Goal: Task Accomplishment & Management: Use online tool/utility

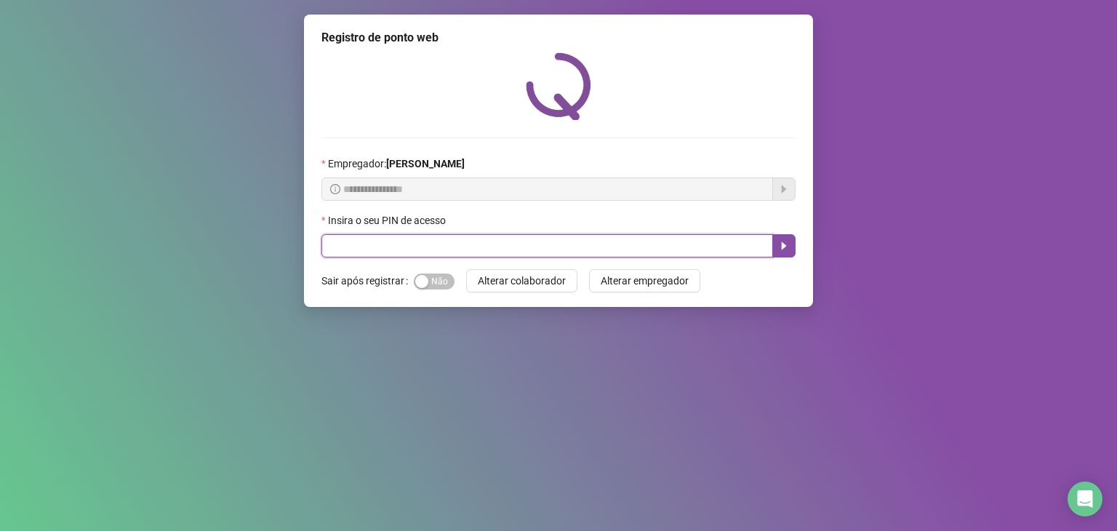
click at [461, 236] on input "text" at bounding box center [546, 245] width 451 height 23
type input "*****"
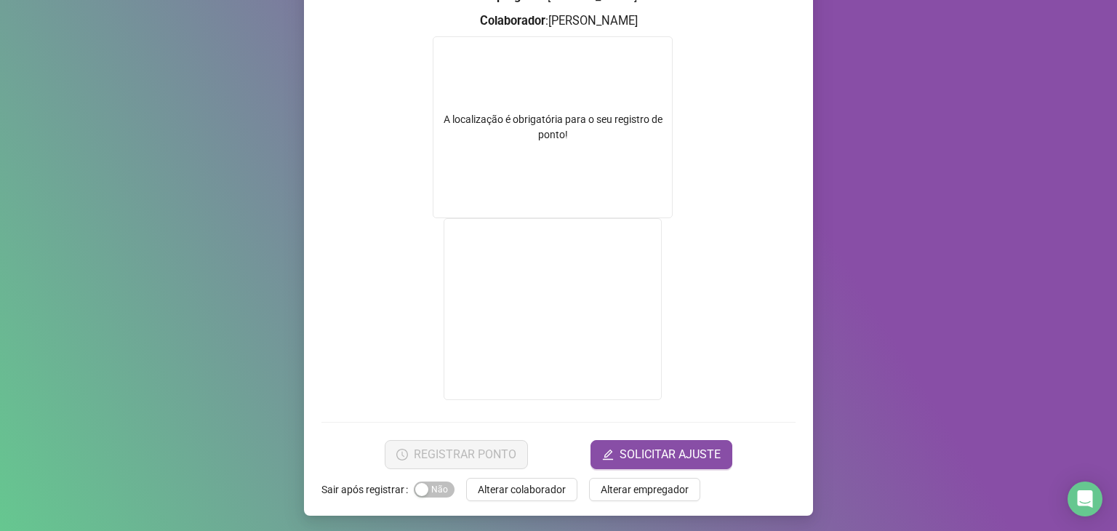
scroll to position [201, 0]
click at [528, 118] on div "A localização é obrigatória para o seu registro de ponto!" at bounding box center [552, 126] width 238 height 31
drag, startPoint x: 574, startPoint y: 103, endPoint x: 404, endPoint y: 56, distance: 175.8
click at [557, 103] on div "A localização é obrigatória para o seu registro de ponto!" at bounding box center [553, 127] width 240 height 182
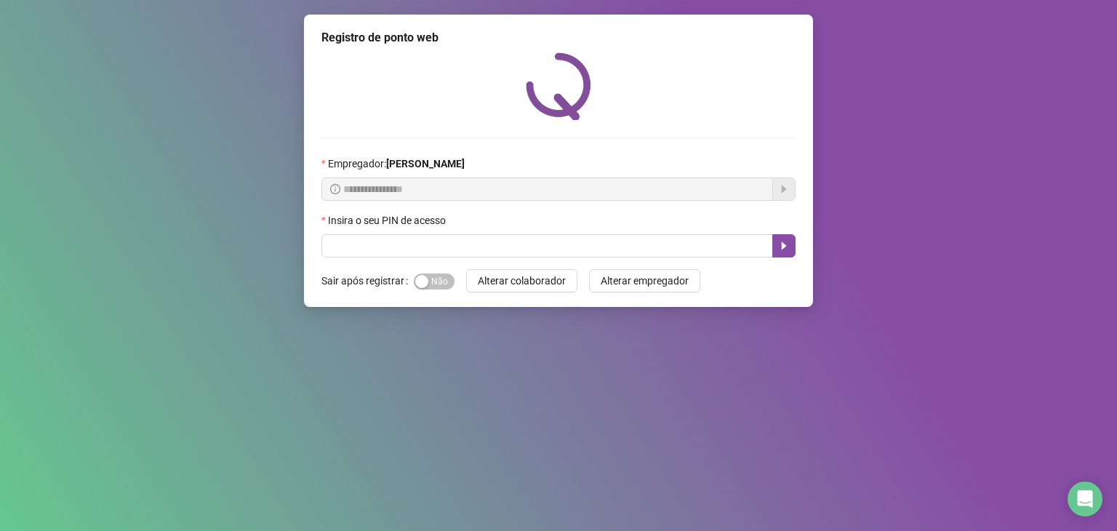
click at [478, 234] on div "Insira o seu PIN de acesso" at bounding box center [558, 223] width 474 height 22
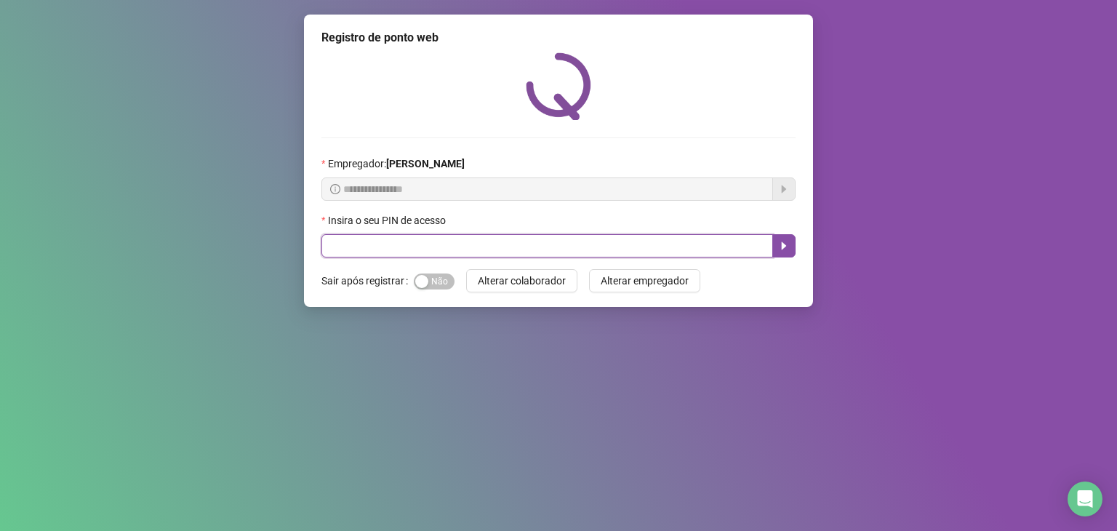
click at [483, 236] on input "text" at bounding box center [546, 245] width 451 height 23
type input "*****"
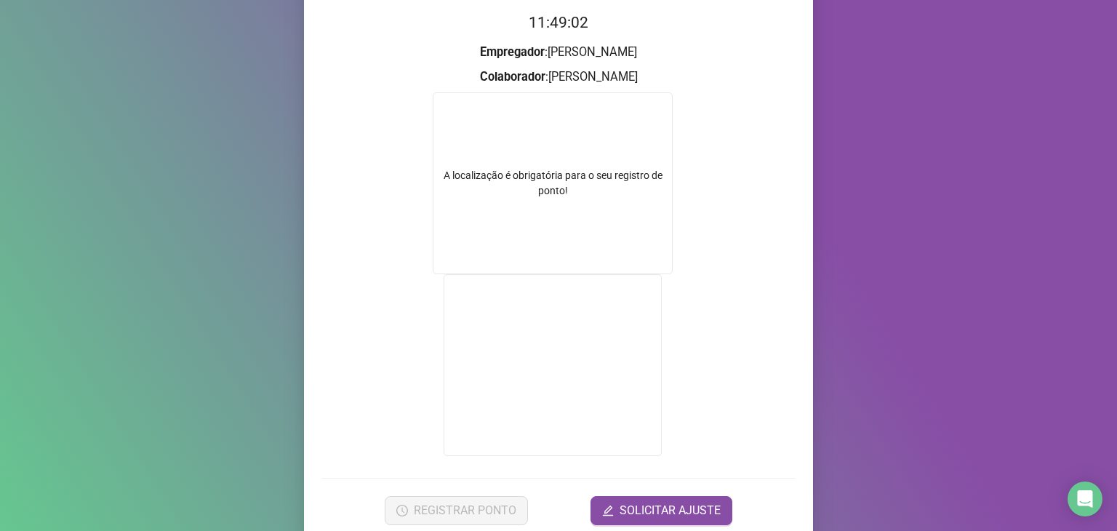
scroll to position [145, 0]
click at [502, 184] on div "A localização é obrigatória para o seu registro de ponto!" at bounding box center [552, 182] width 238 height 31
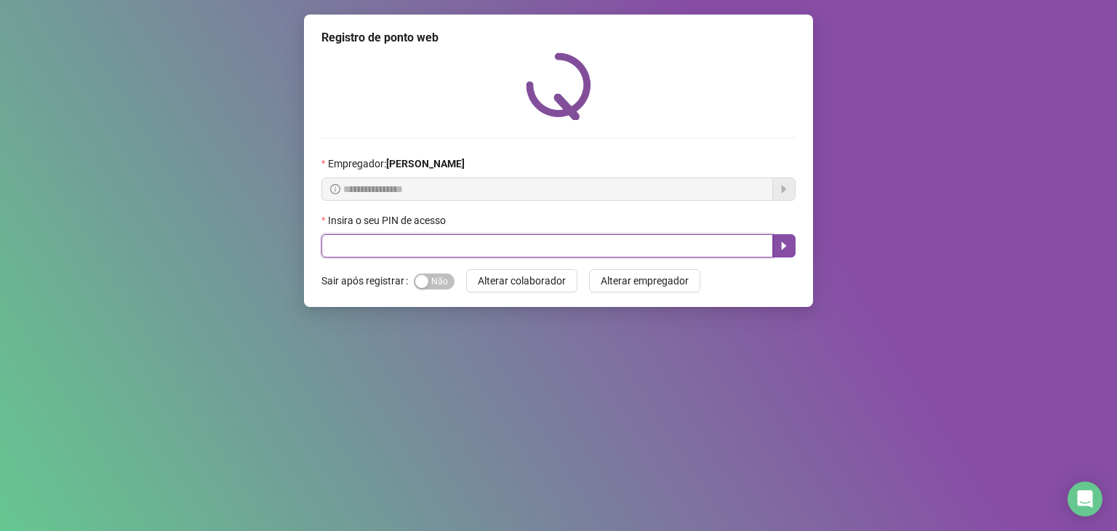
drag, startPoint x: 451, startPoint y: 242, endPoint x: 472, endPoint y: 213, distance: 35.9
click at [456, 239] on input "text" at bounding box center [546, 245] width 451 height 23
type input "*****"
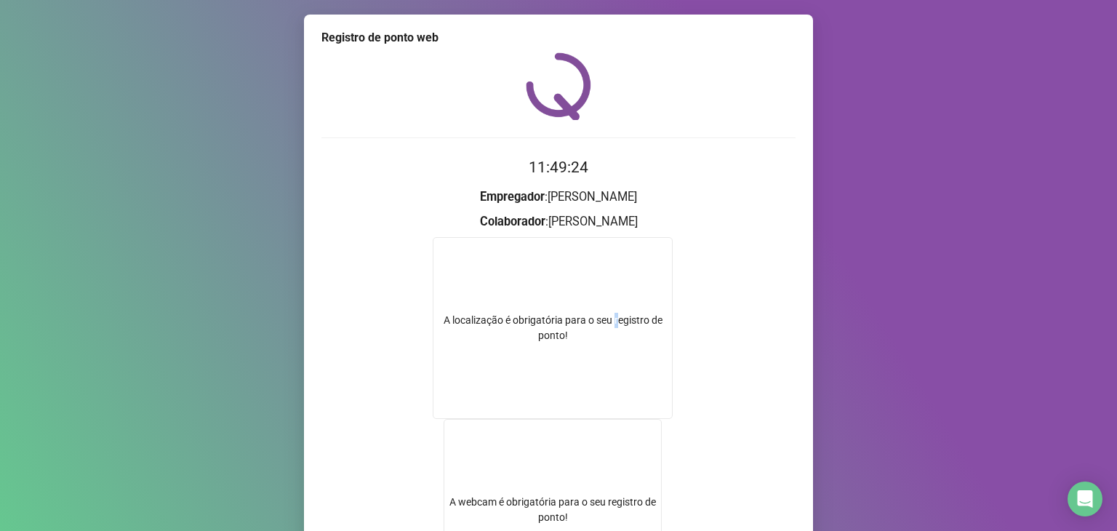
click at [609, 319] on div "A localização é obrigatória para o seu registro de ponto!" at bounding box center [552, 328] width 238 height 31
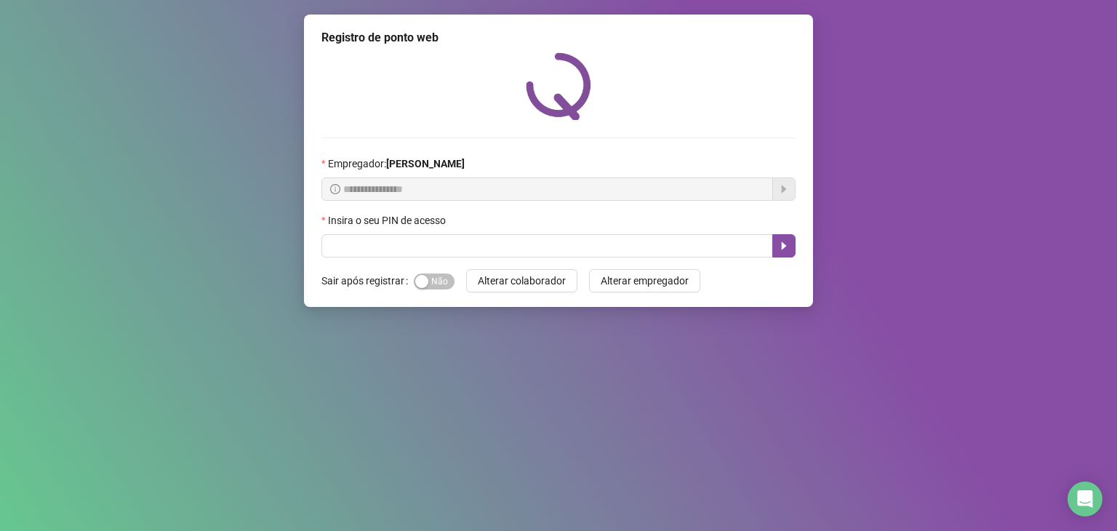
click at [663, 230] on div "Insira o seu PIN de acesso" at bounding box center [558, 223] width 474 height 22
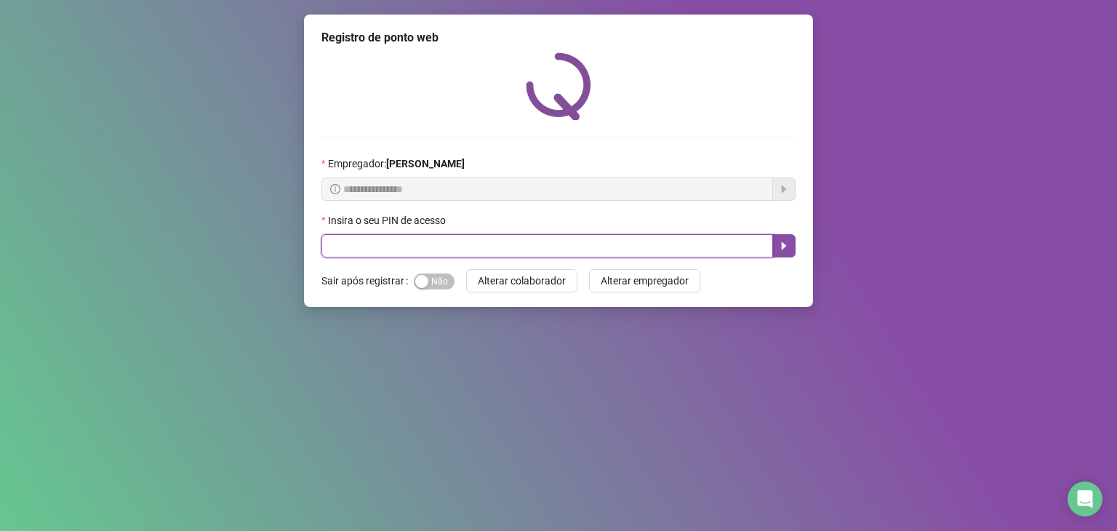
drag, startPoint x: 625, startPoint y: 248, endPoint x: 617, endPoint y: 228, distance: 21.9
click at [626, 246] on input "text" at bounding box center [546, 245] width 451 height 23
type input "*****"
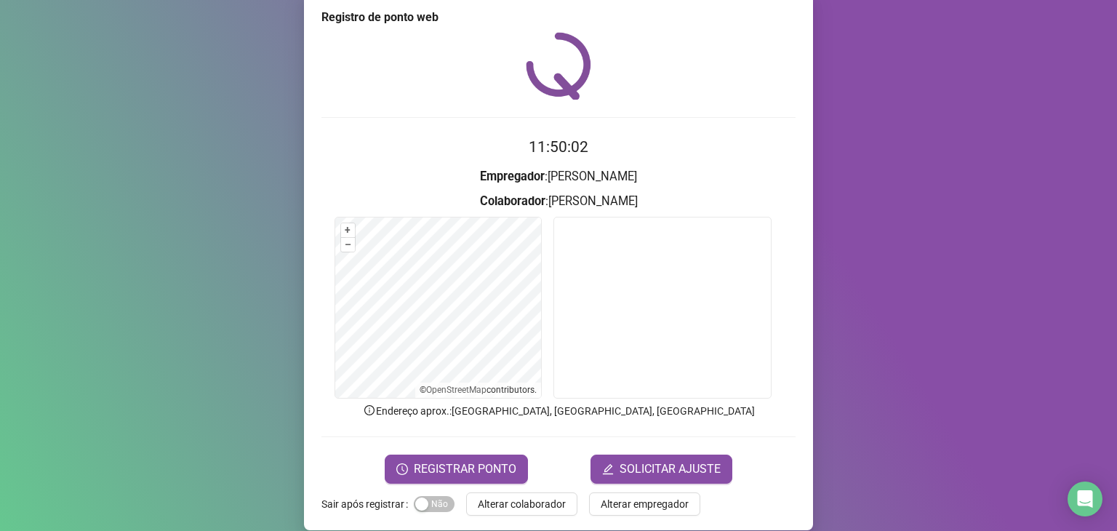
scroll to position [36, 0]
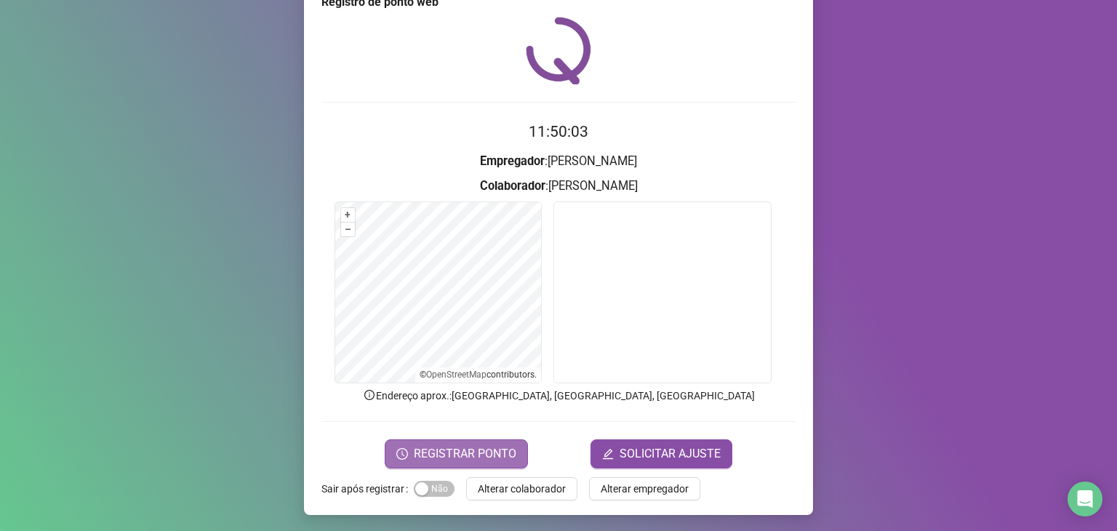
click at [491, 445] on span "REGISTRAR PONTO" at bounding box center [465, 453] width 102 height 17
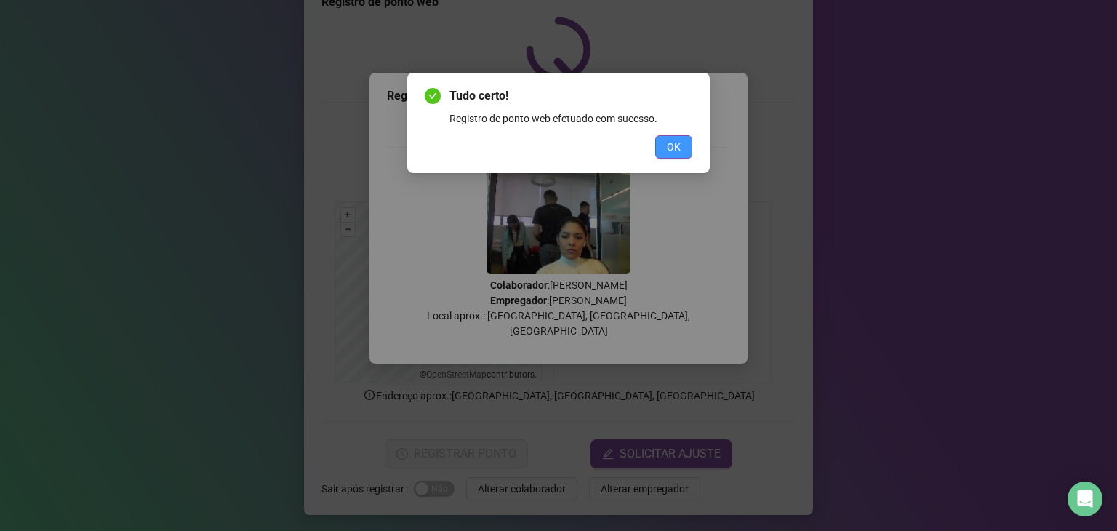
click at [675, 149] on span "OK" at bounding box center [674, 147] width 14 height 16
